Goal: Obtain resource: Download file/media

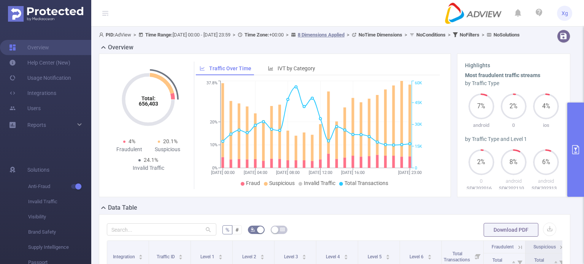
click at [573, 134] on button "primary" at bounding box center [575, 150] width 17 height 94
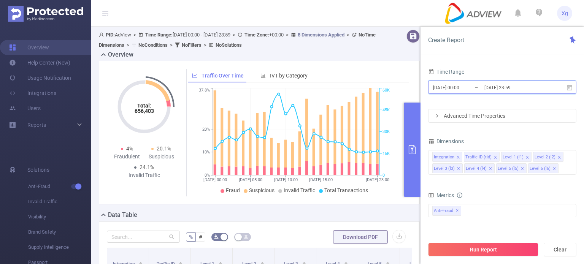
click at [574, 89] on span "[DATE] 00:00 _ [DATE] 23:59" at bounding box center [502, 87] width 148 height 13
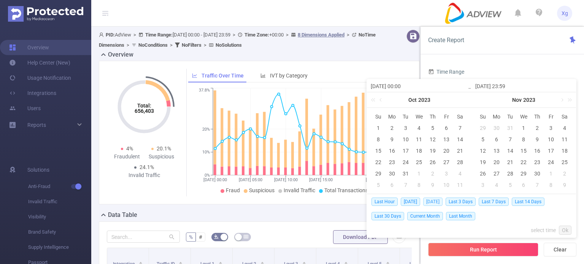
click at [430, 200] on span "[DATE]" at bounding box center [432, 202] width 19 height 8
type input "[DATE] 00:00"
type input "[DATE] 23:59"
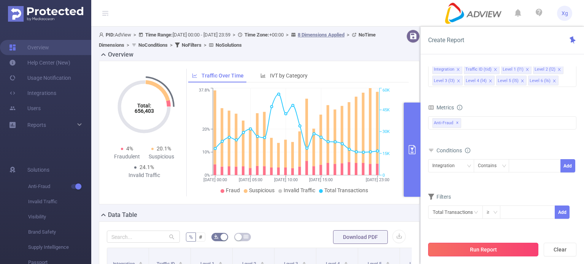
click at [494, 248] on button "Run Report" at bounding box center [483, 250] width 110 height 14
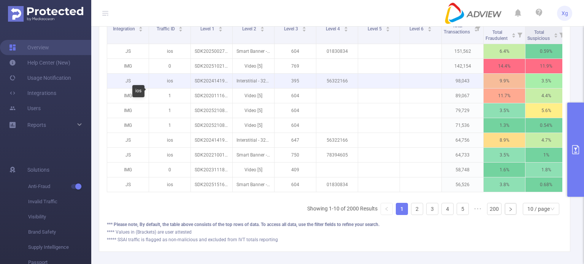
scroll to position [152, 0]
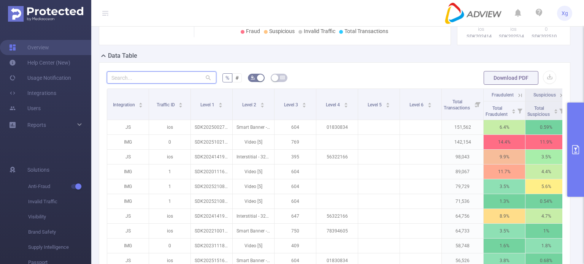
click at [169, 84] on input "text" at bounding box center [162, 77] width 110 height 12
paste input "sdk20251902070952kpxt9i82i69pt8r"
type input "sdk20251902070952kpxt9i82i69pt8r"
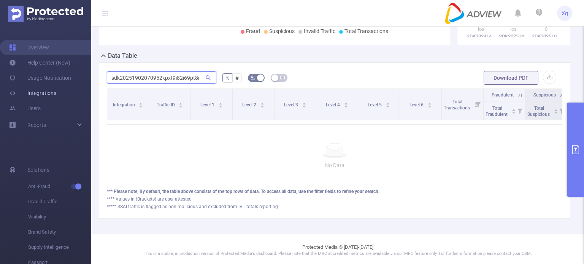
drag, startPoint x: 199, startPoint y: 84, endPoint x: 56, endPoint y: 96, distance: 143.1
click at [56, 96] on section "Overview Help Center (New) Usage Notification Integrations Users Reports Soluti…" at bounding box center [292, 132] width 584 height 264
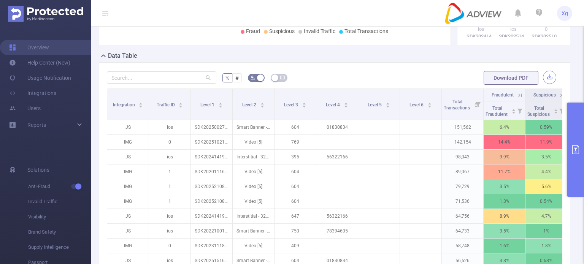
click at [543, 84] on button "button" at bounding box center [549, 77] width 13 height 13
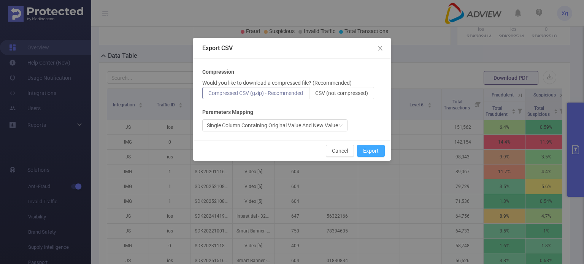
click at [368, 150] on button "Export" at bounding box center [371, 151] width 28 height 12
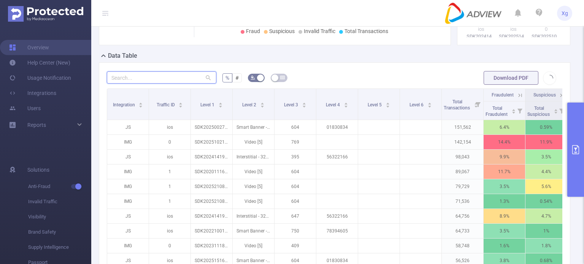
click at [188, 84] on input "text" at bounding box center [162, 77] width 110 height 12
paste input "sdk20251904070908fjb000l6zt24emq"
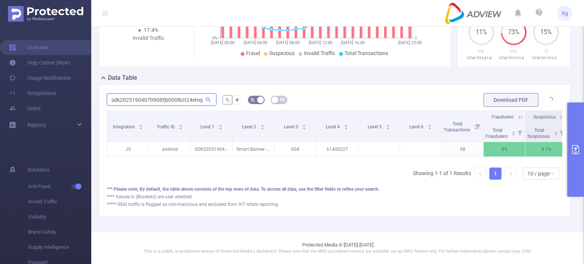
scroll to position [0, 54]
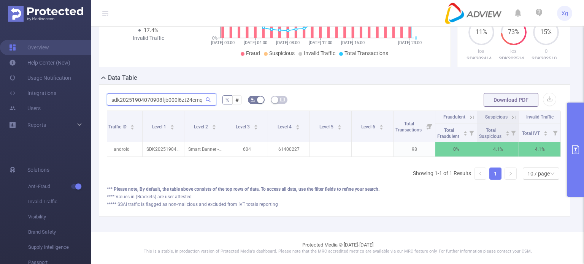
click at [146, 94] on input "sdk20251904070908fjb000l6zt24emq" at bounding box center [162, 100] width 110 height 12
paste input "31421021122mb1bulckcmhc3wj"
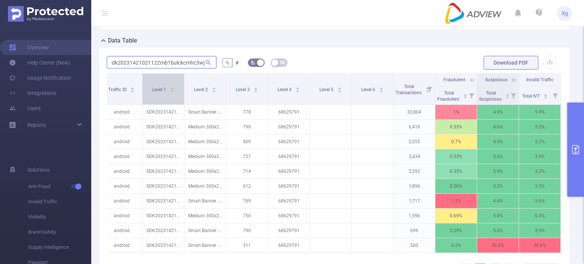
scroll to position [181, 0]
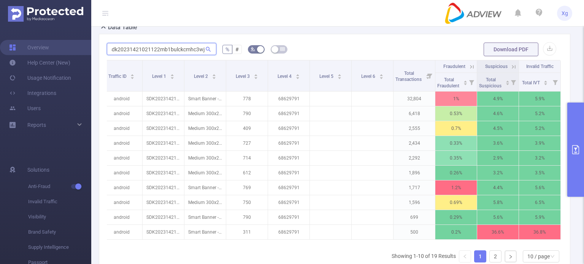
type input "sdk20231421021122mb1bulckcmhc3wj"
drag, startPoint x: 464, startPoint y: 249, endPoint x: 515, endPoint y: 249, distance: 51.0
click at [515, 245] on div "Integration Traffic ID Level 1 Level 2 Level 3 Level 4 Level 5 Level 6 Total Tr…" at bounding box center [335, 152] width 456 height 184
click at [510, 70] on icon at bounding box center [513, 67] width 7 height 7
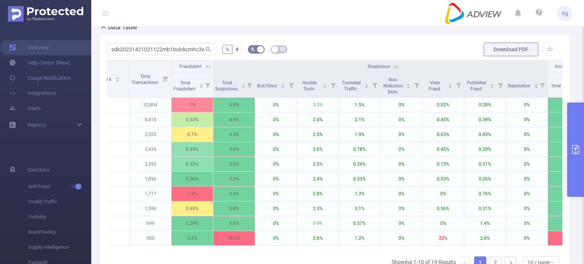
scroll to position [0, 347]
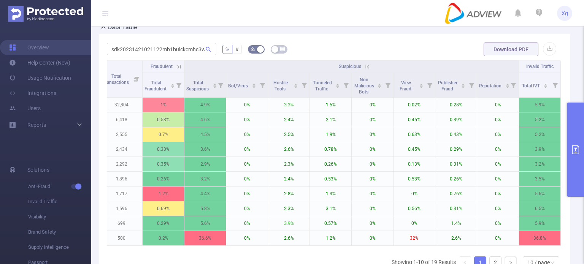
click at [366, 68] on icon at bounding box center [367, 66] width 3 height 3
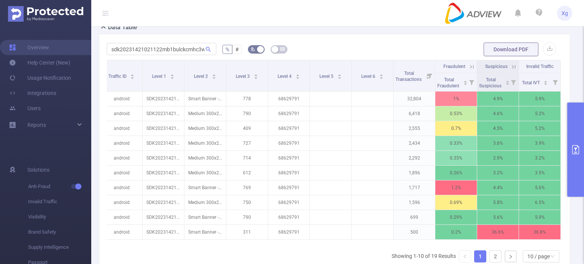
scroll to position [0, 54]
